Goal: Task Accomplishment & Management: Use online tool/utility

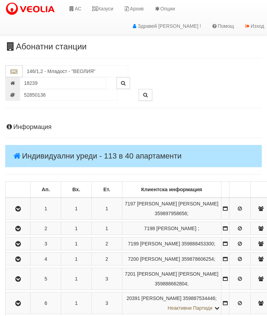
scroll to position [841, 0]
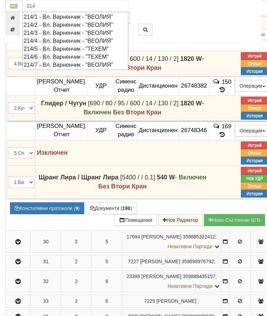
click at [33, 63] on div "214/7 - Вл. Варненчик - "ВЕОЛИЯ"" at bounding box center [76, 65] width 104 height 8
type input "214/7 - Вл. Варненчик - "ВЕОЛИЯ""
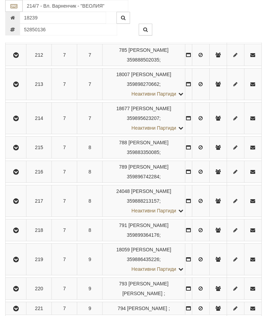
scroll to position [15, 0]
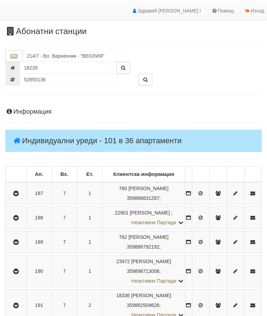
click at [15, 221] on icon "button" at bounding box center [16, 218] width 8 height 5
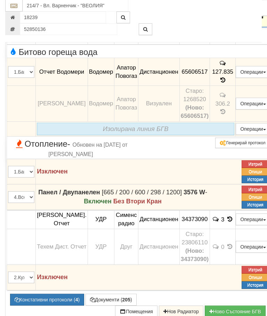
scroll to position [213, 0]
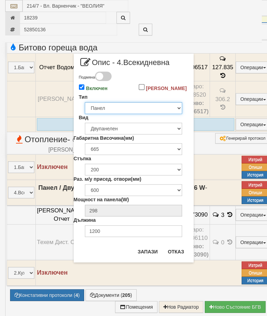
click at [170, 114] on select "Избери... Глидер Панел Тръбно конвекторен Щранг Лира Лира Друг Тип" at bounding box center [133, 108] width 97 height 12
select select "0"
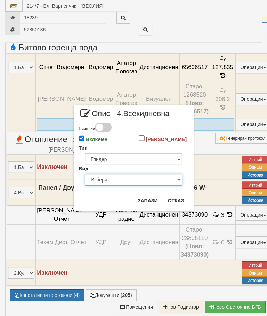
click at [165, 186] on select "Избери... Алуминий [PERSON_NAME]" at bounding box center [133, 180] width 97 height 12
select select "0"
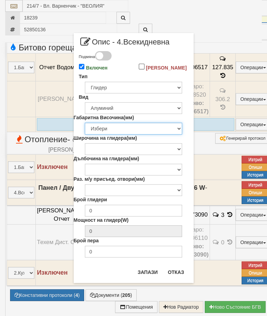
click at [177, 135] on select "Избери 200 240 250 280 285 290 330 350 380 390 400 422 423 425 430 440 450 480 …" at bounding box center [133, 129] width 97 height 12
select select "675"
type input "172"
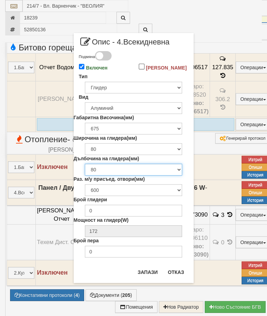
click at [173, 176] on select "80 95" at bounding box center [133, 170] width 97 height 12
select select "95"
type input "192"
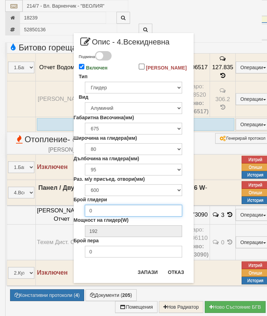
click at [162, 217] on input "0" at bounding box center [133, 211] width 97 height 12
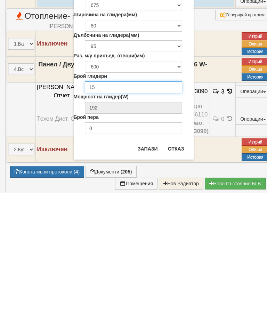
type input "15"
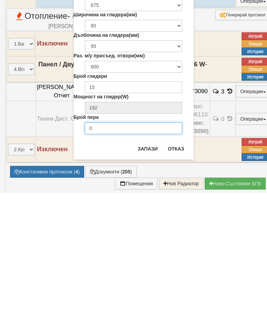
click at [126, 246] on input "0" at bounding box center [133, 252] width 97 height 12
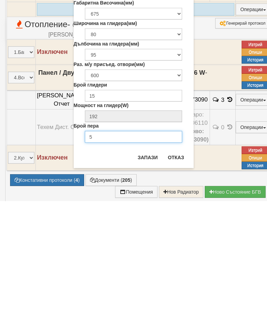
type input "5"
click at [149, 267] on button "Запази" at bounding box center [148, 272] width 29 height 11
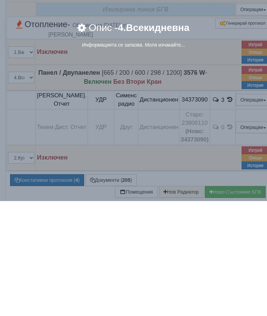
scroll to position [328, 0]
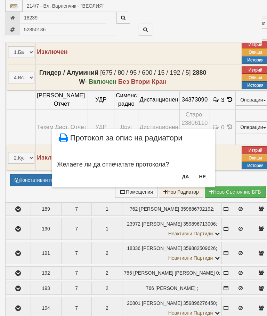
click at [201, 176] on button "НЕ" at bounding box center [202, 176] width 15 height 11
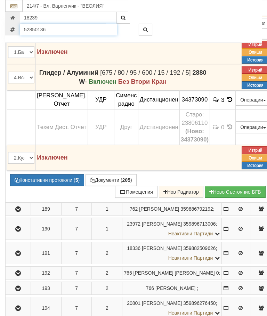
click at [53, 28] on input "52850136" at bounding box center [68, 30] width 97 height 12
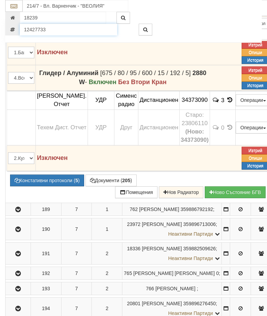
type input "12427733"
click at [144, 27] on icon "button" at bounding box center [145, 29] width 5 height 5
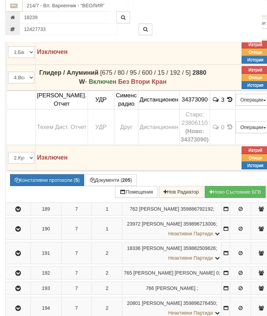
scroll to position [328, 0]
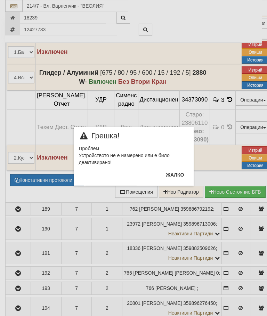
click at [173, 177] on button "Жалко" at bounding box center [175, 174] width 26 height 11
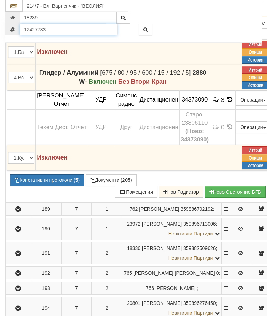
click at [51, 30] on input "12427733" at bounding box center [68, 30] width 97 height 12
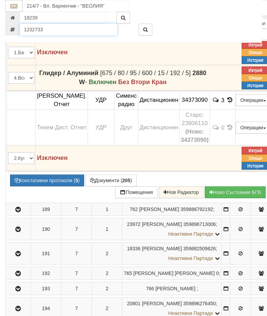
type input "1232733"
click at [144, 29] on icon "button" at bounding box center [145, 29] width 5 height 5
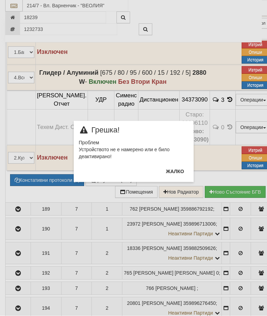
scroll to position [328, 0]
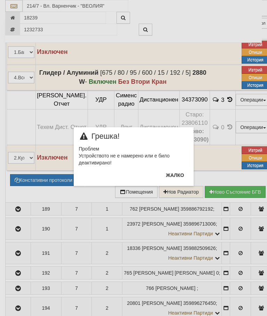
click at [172, 176] on button "Жалко" at bounding box center [175, 175] width 26 height 11
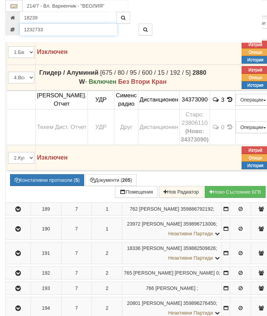
click at [48, 27] on input "1232733" at bounding box center [68, 30] width 97 height 12
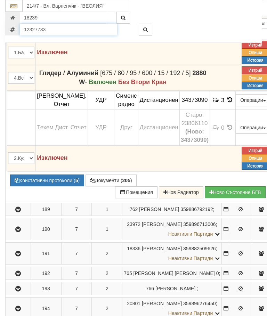
type input "12327733"
click at [142, 27] on button "button" at bounding box center [146, 30] width 14 height 12
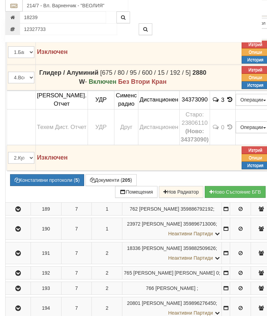
type input "009/В - "[PERSON_NAME] [GEOGRAPHIC_DATA] " ЕАД"
type input "23850"
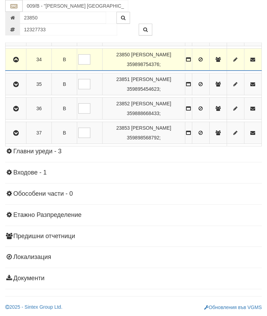
scroll to position [971, 0]
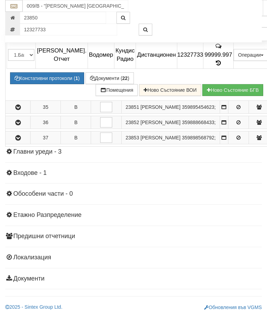
click at [215, 66] on span at bounding box center [219, 63] width 8 height 7
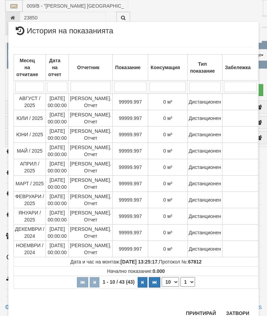
click at [238, 310] on button "Затвори" at bounding box center [238, 313] width 32 height 11
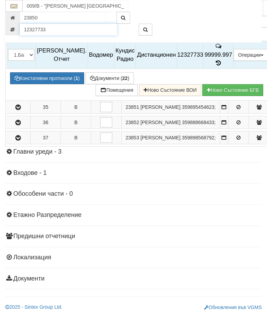
click at [53, 29] on input "12327733" at bounding box center [68, 30] width 97 height 12
type input "12344798"
click at [143, 31] on button "button" at bounding box center [146, 30] width 14 height 12
type input "23843"
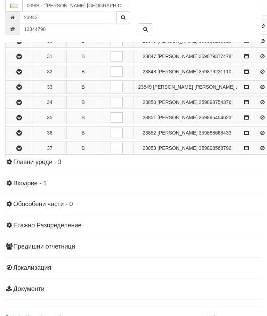
scroll to position [773, 0]
click at [51, 29] on input "12344798" at bounding box center [68, 30] width 97 height 12
type input "51755002"
click at [143, 31] on button "button" at bounding box center [146, 30] width 14 height 12
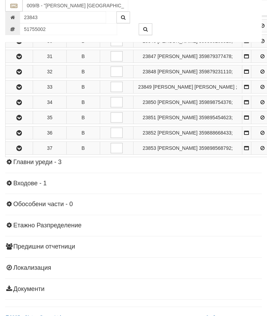
type input "080/1 - "[PERSON_NAME] [GEOGRAPHIC_DATA] " ЕАД"
type input "9141"
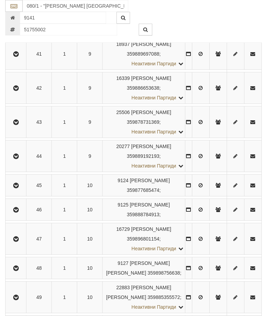
scroll to position [1940, 0]
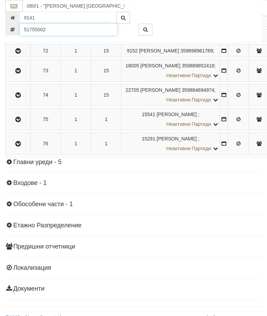
click at [55, 30] on input "51755002" at bounding box center [68, 30] width 97 height 12
type input "52951852"
click at [143, 30] on button "button" at bounding box center [146, 30] width 14 height 12
type input "9088"
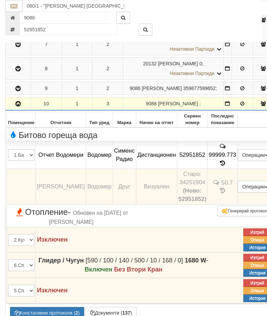
scroll to position [303, 0]
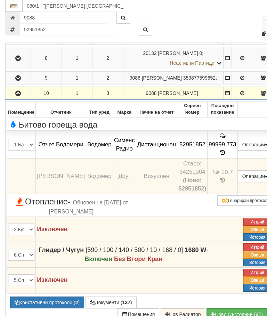
click at [219, 156] on icon at bounding box center [223, 153] width 8 height 6
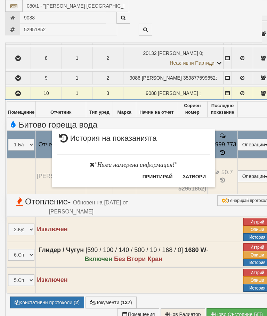
click at [197, 175] on button "Затвори" at bounding box center [194, 176] width 32 height 11
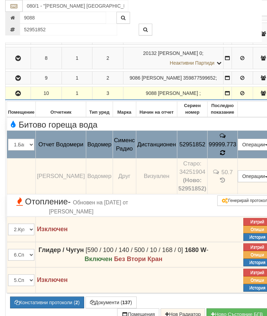
click at [220, 156] on icon at bounding box center [222, 153] width 5 height 6
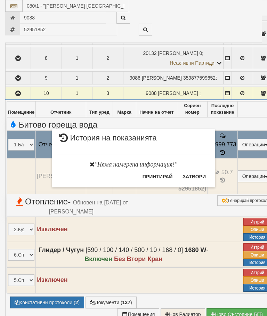
click at [194, 178] on button "Затвори" at bounding box center [194, 176] width 32 height 11
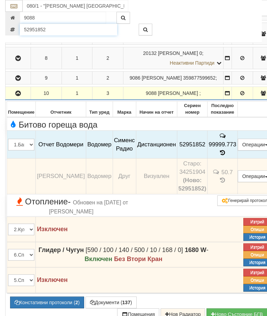
click at [55, 34] on input "52951852" at bounding box center [68, 30] width 97 height 12
type input "51140936"
click at [145, 35] on button "button" at bounding box center [146, 30] width 14 height 12
type input "216/6 - "[PERSON_NAME] [GEOGRAPHIC_DATA] " ЕАД"
type input "15653"
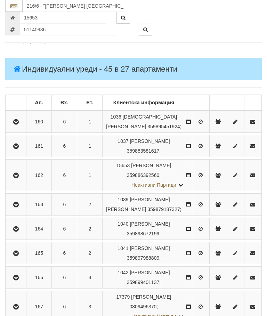
scroll to position [240, 0]
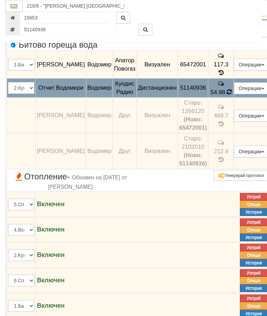
click at [208, 121] on td "469.7" at bounding box center [221, 116] width 26 height 36
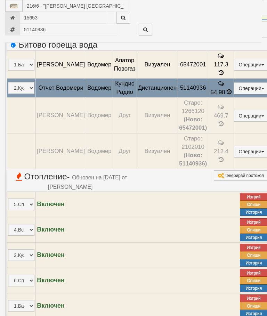
select select "10"
select select "1"
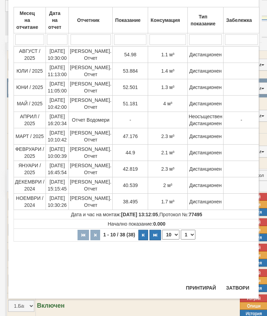
scroll to position [43, 0]
click at [234, 288] on button "Затвори" at bounding box center [238, 288] width 32 height 11
